Goal: Learn about a topic: Learn about a topic

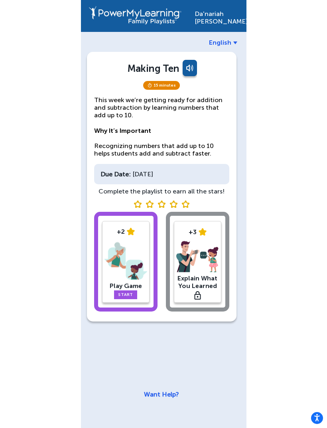
click at [118, 273] on img at bounding box center [126, 261] width 43 height 42
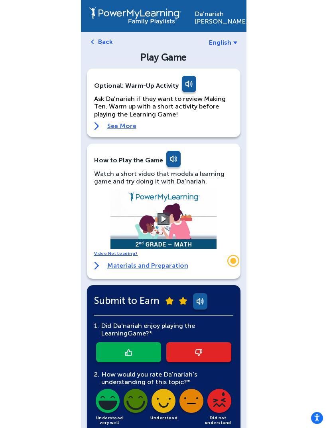
click at [161, 220] on button at bounding box center [164, 219] width 12 height 12
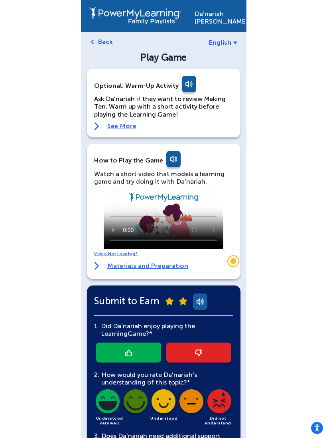
click at [113, 196] on video at bounding box center [164, 219] width 120 height 60
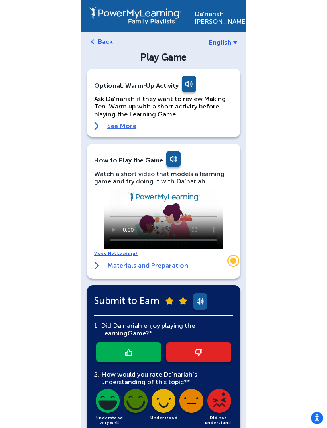
click at [102, 42] on link "Back" at bounding box center [105, 42] width 15 height 8
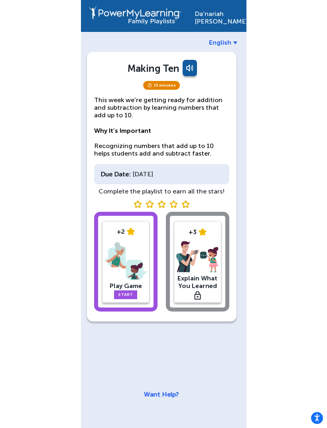
click at [196, 279] on div "+2 Play Game Start +3 Explain What You Learned" at bounding box center [161, 263] width 135 height 103
click at [191, 301] on div "+2 Play Game Start +3 Explain What You Learned" at bounding box center [161, 263] width 135 height 103
click at [200, 272] on div "+2 Play Game Start +3 Explain What You Learned" at bounding box center [161, 263] width 135 height 103
click at [192, 288] on div "+2 Play Game Start +3 Explain What You Learned" at bounding box center [161, 263] width 135 height 103
click at [200, 240] on div "+2 Play Game Start +3 Explain What You Learned" at bounding box center [161, 263] width 135 height 103
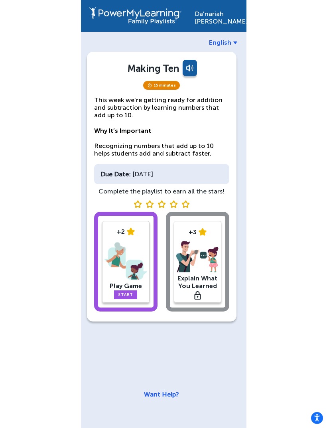
click at [196, 241] on div "+2 Play Game Start +3 Explain What You Learned" at bounding box center [161, 263] width 135 height 103
click at [119, 291] on link "Start" at bounding box center [125, 295] width 23 height 9
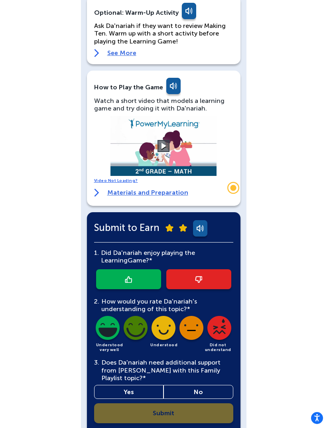
scroll to position [77, 0]
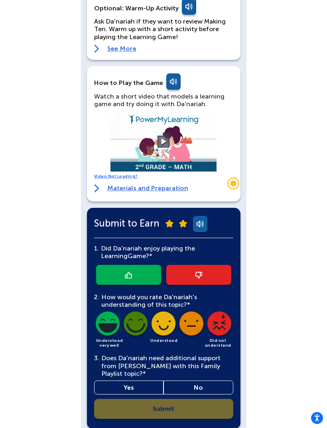
click at [139, 271] on link at bounding box center [128, 275] width 65 height 20
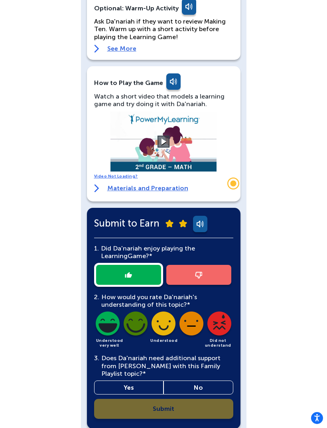
click at [160, 326] on img at bounding box center [163, 325] width 27 height 27
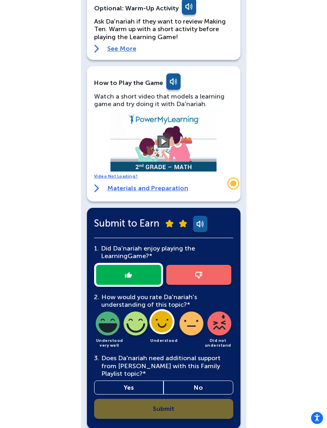
click at [140, 381] on link "Yes" at bounding box center [129, 388] width 70 height 14
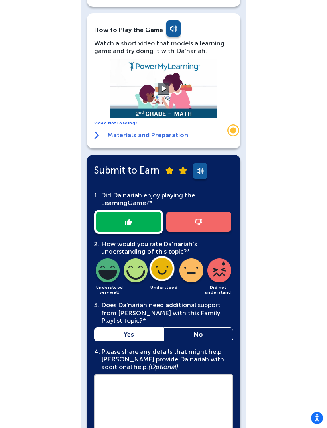
scroll to position [172, 0]
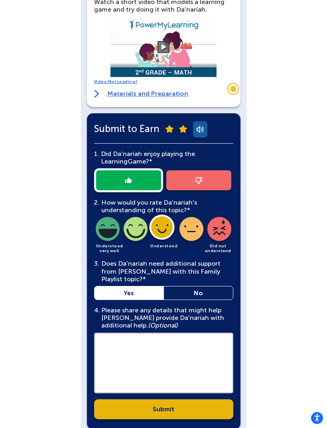
click at [169, 356] on textarea at bounding box center [163, 363] width 139 height 61
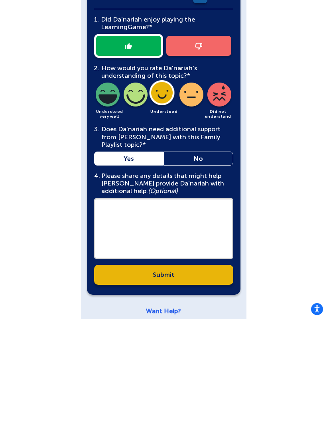
type textarea "*"
type textarea "**********"
click at [192, 374] on link "Submit" at bounding box center [163, 384] width 139 height 20
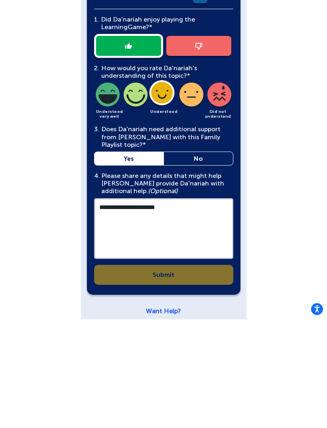
scroll to position [172, 0]
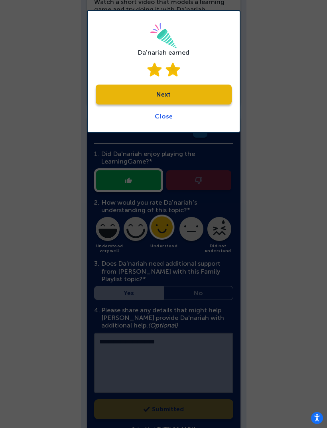
click at [176, 96] on link "Next" at bounding box center [164, 95] width 136 height 20
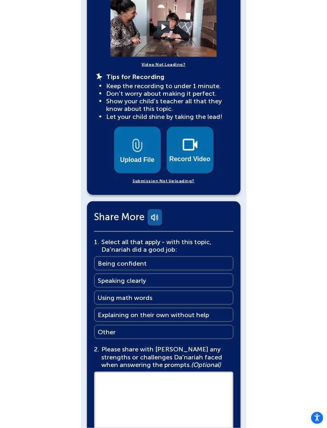
scroll to position [307, 0]
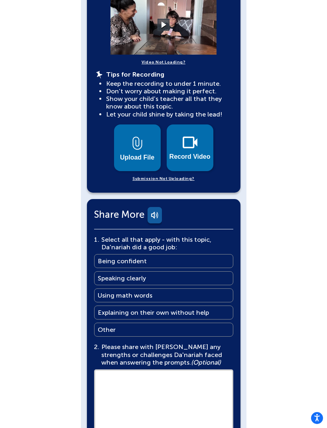
click at [188, 147] on img at bounding box center [190, 143] width 15 height 12
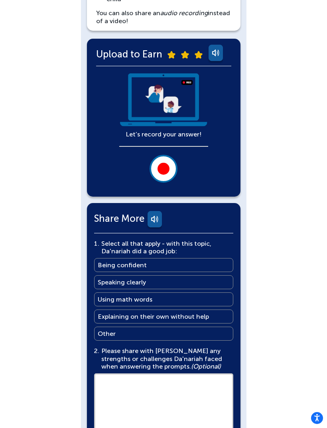
click at [162, 165] on div at bounding box center [164, 169] width 12 height 12
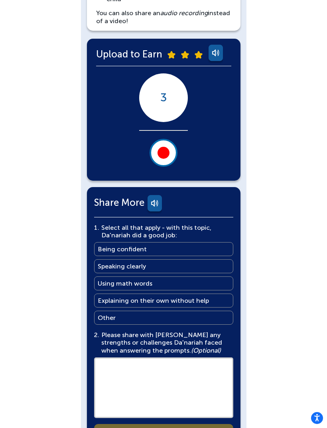
click at [166, 155] on div at bounding box center [164, 153] width 12 height 12
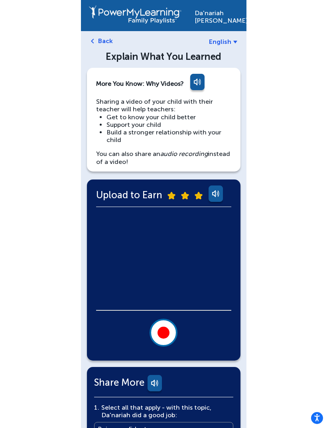
scroll to position [3, 0]
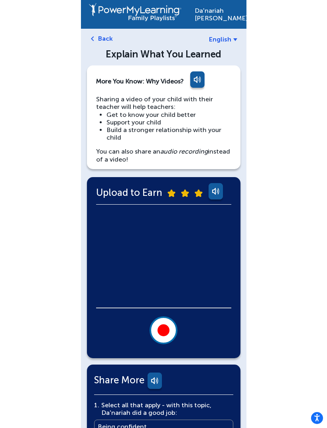
click at [107, 36] on link "Back" at bounding box center [105, 39] width 15 height 8
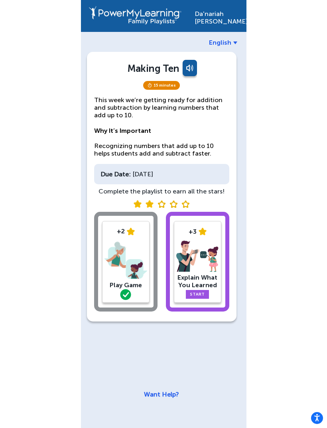
click at [140, 267] on img at bounding box center [126, 261] width 43 height 42
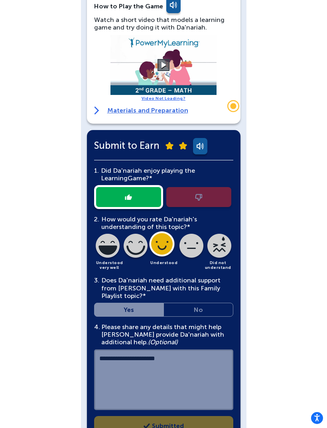
scroll to position [182, 0]
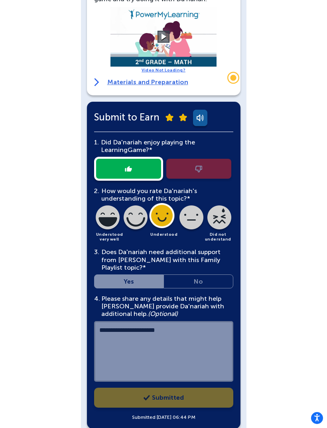
click at [168, 218] on div "2. How would you rate Da'nariah's understanding of this topic?* Understood very…" at bounding box center [163, 214] width 139 height 55
click at [152, 282] on div "**********" at bounding box center [163, 276] width 139 height 289
click at [149, 166] on div at bounding box center [163, 169] width 139 height 24
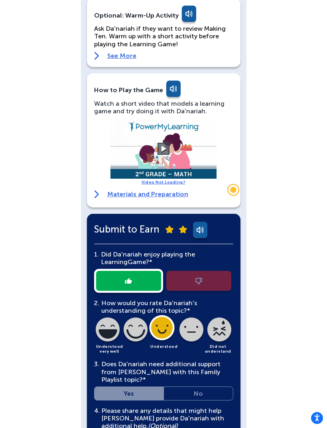
scroll to position [70, 0]
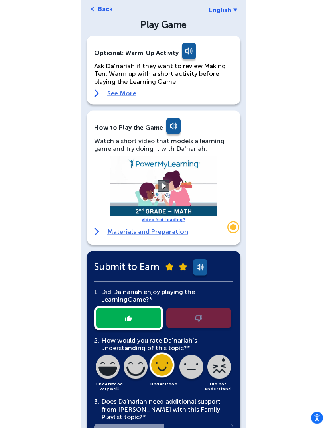
click at [121, 92] on link "See More" at bounding box center [163, 93] width 139 height 8
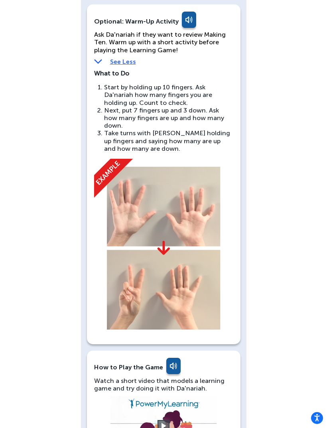
scroll to position [0, 0]
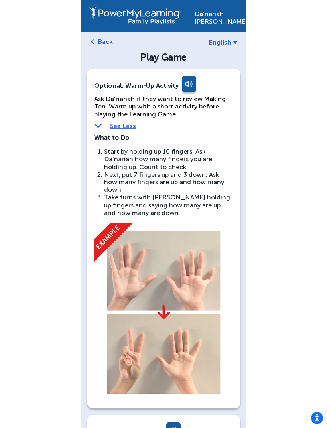
click at [99, 46] on link "Back" at bounding box center [105, 42] width 15 height 8
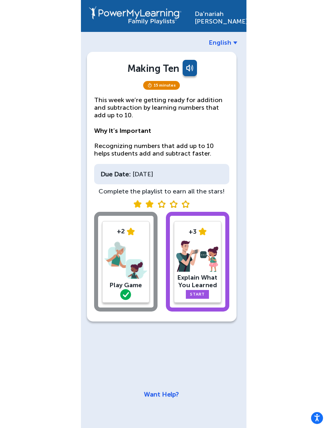
click at [202, 291] on link "Start" at bounding box center [197, 294] width 23 height 9
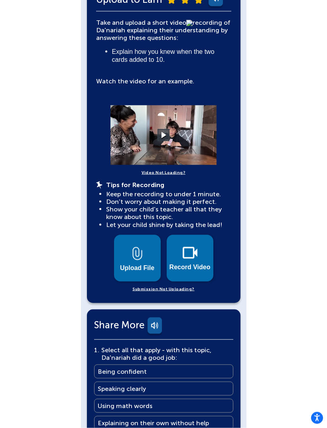
scroll to position [210, 0]
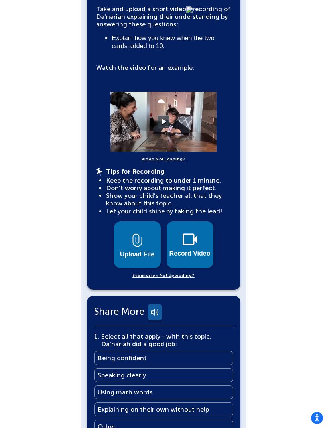
click at [148, 251] on span "Upload File" at bounding box center [137, 254] width 34 height 7
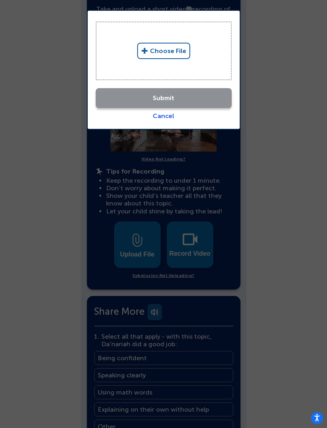
click at [170, 56] on link "Choose File" at bounding box center [163, 51] width 53 height 16
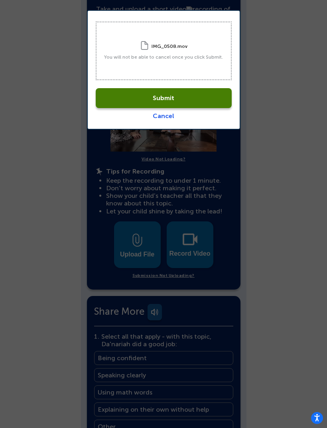
click at [110, 103] on link "Submit" at bounding box center [164, 98] width 136 height 20
